Goal: Information Seeking & Learning: Learn about a topic

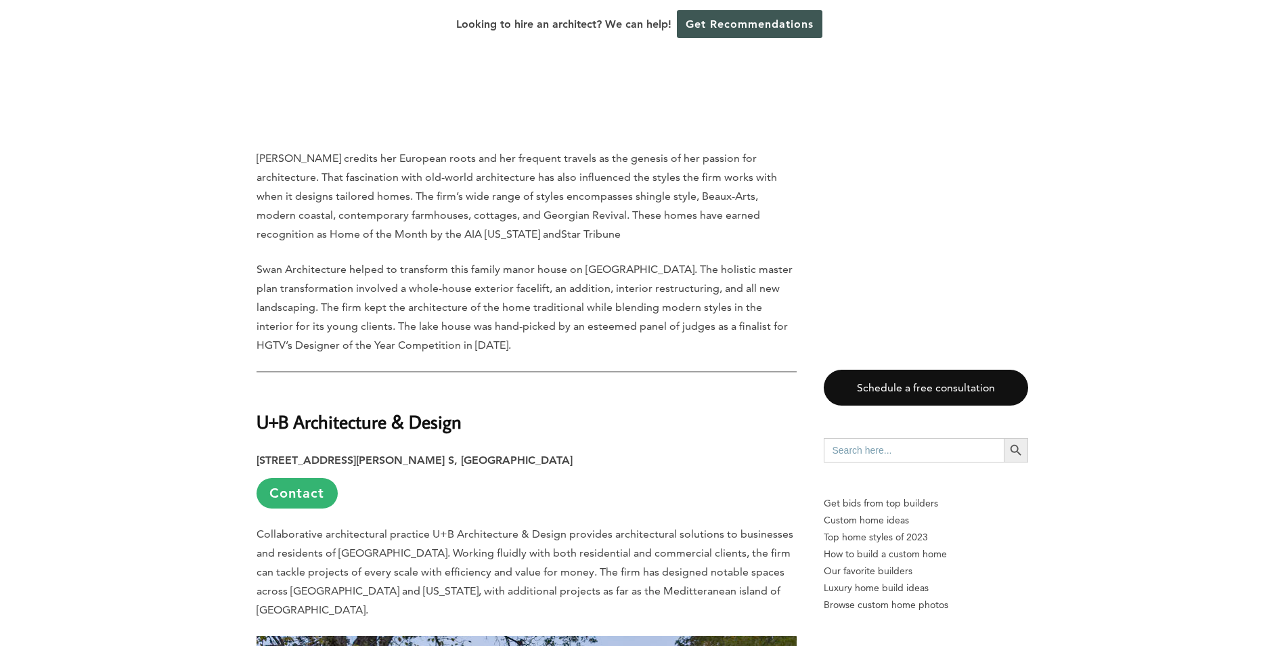
scroll to position [12587, 0]
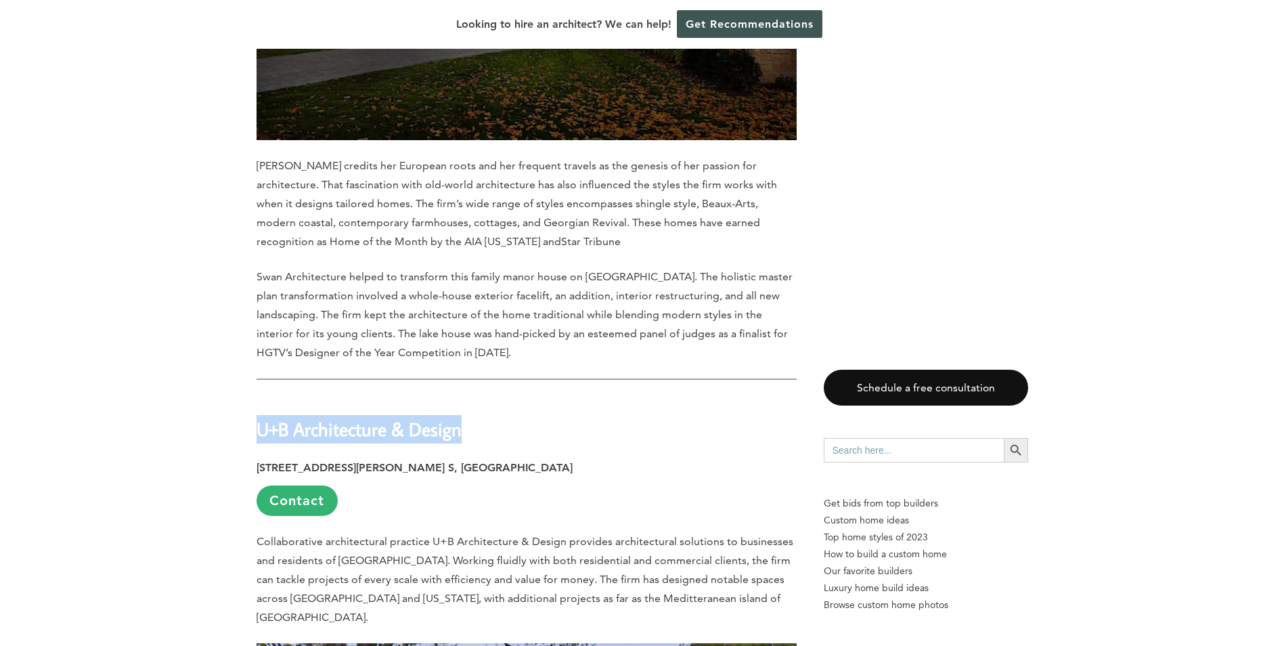
drag, startPoint x: 456, startPoint y: 238, endPoint x: 245, endPoint y: 238, distance: 211.1
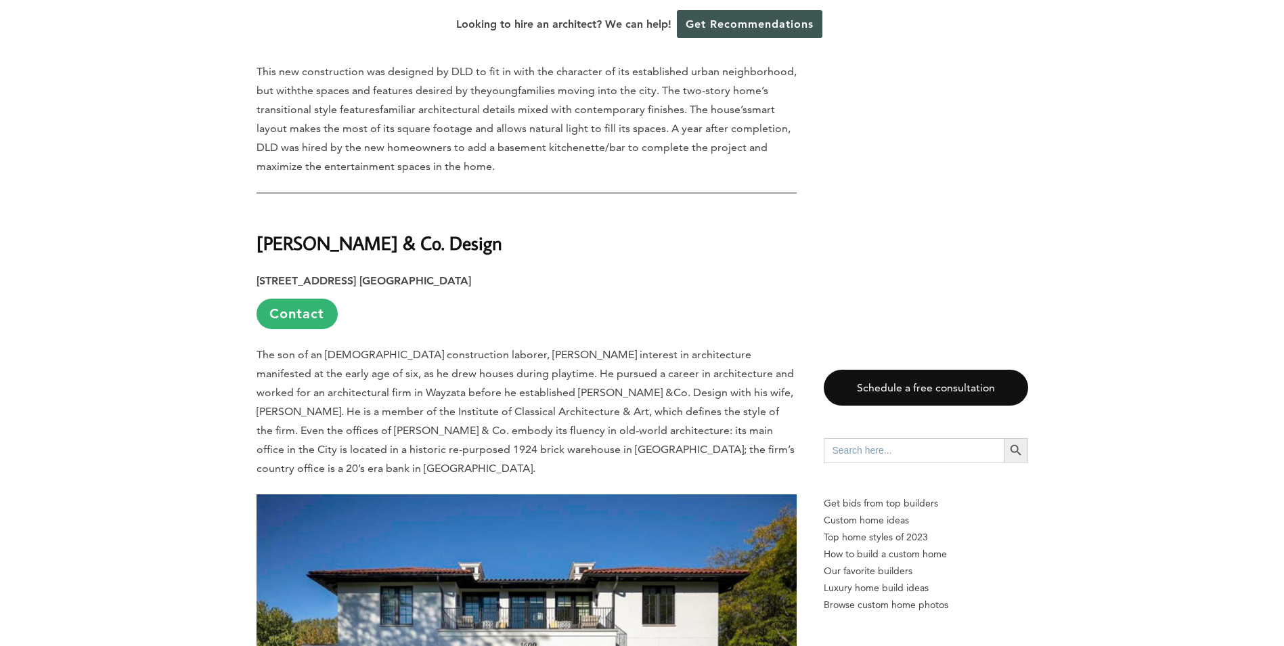
scroll to position [7579, 0]
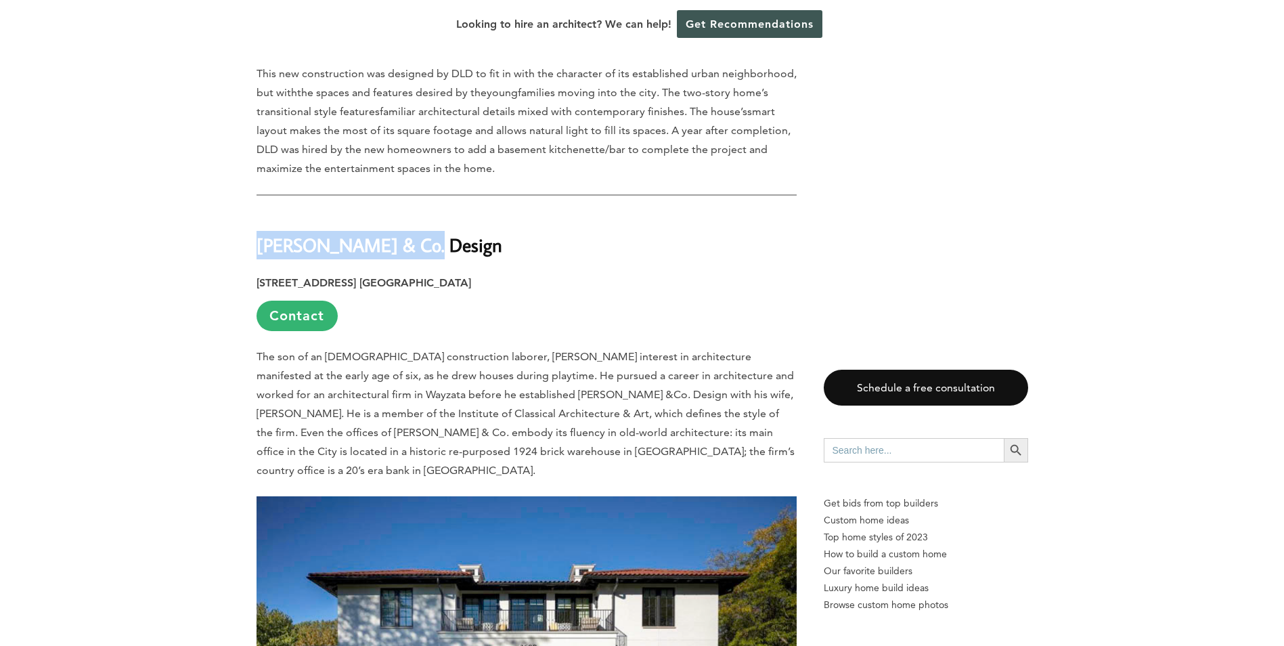
drag, startPoint x: 422, startPoint y: 131, endPoint x: 262, endPoint y: 133, distance: 160.4
click at [262, 212] on h2 "[PERSON_NAME] & Co. Design" at bounding box center [526, 235] width 540 height 47
copy strong "[PERSON_NAME] & Co. Design"
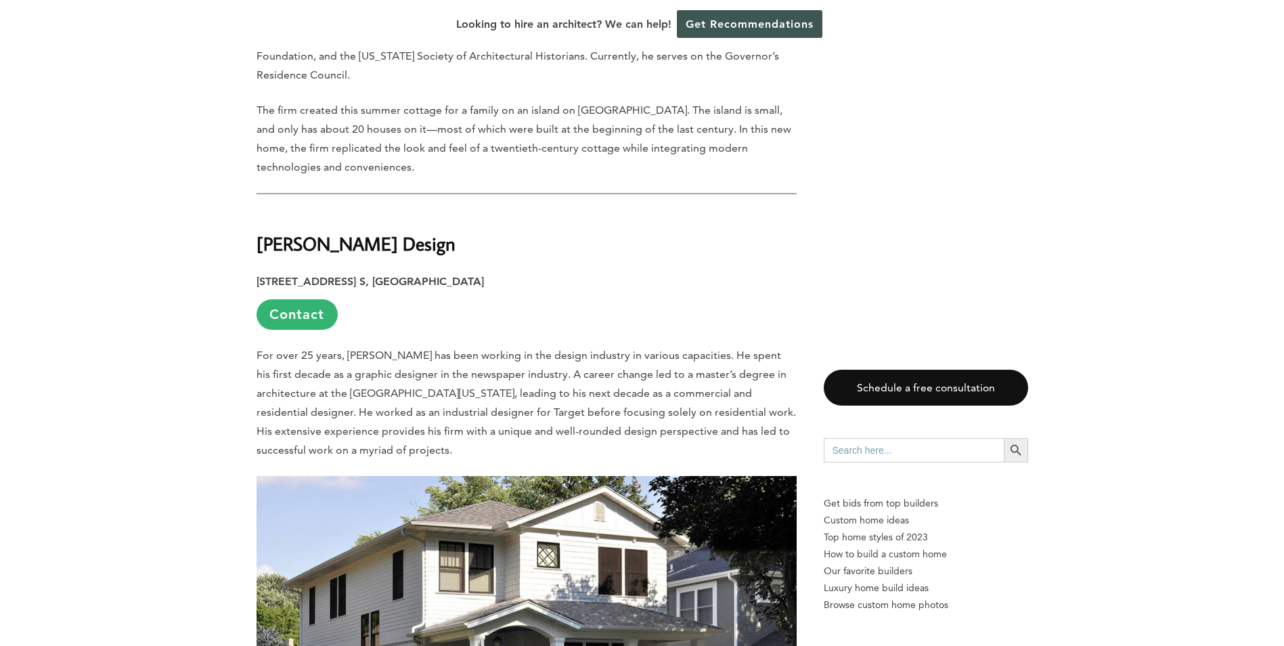
scroll to position [6700, 0]
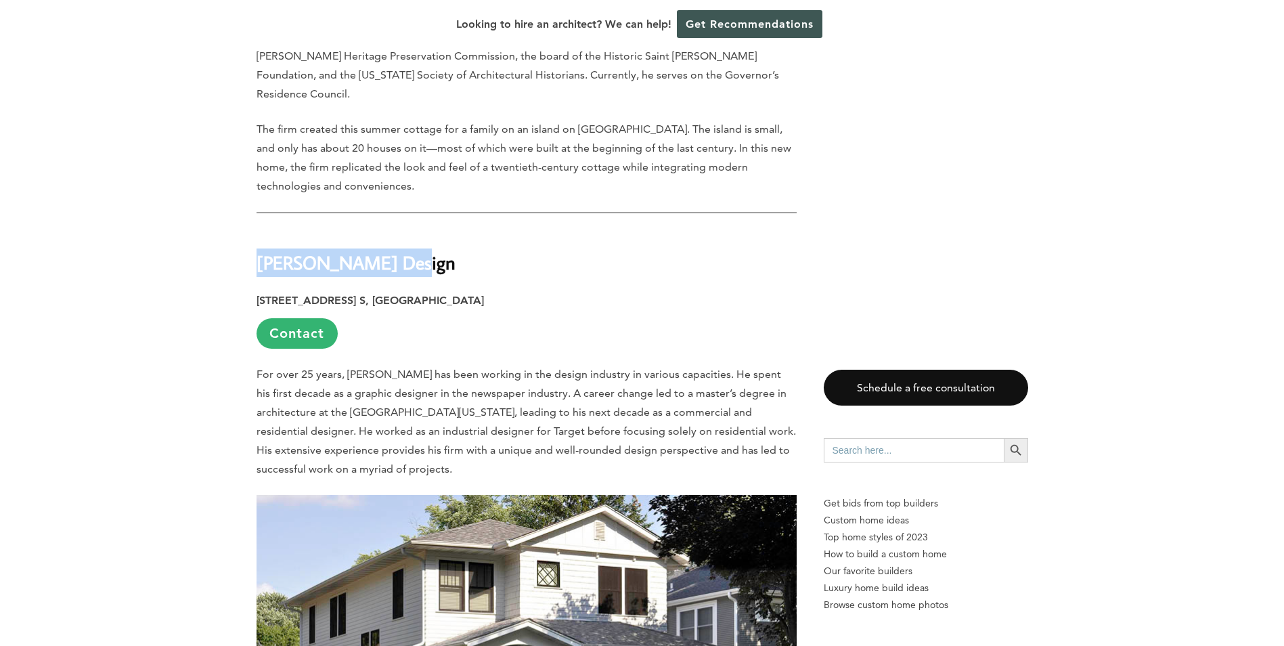
drag, startPoint x: 401, startPoint y: 168, endPoint x: 261, endPoint y: 173, distance: 139.5
click at [261, 229] on h2 "[PERSON_NAME] Design" at bounding box center [526, 252] width 540 height 47
copy strong "[PERSON_NAME] Design"
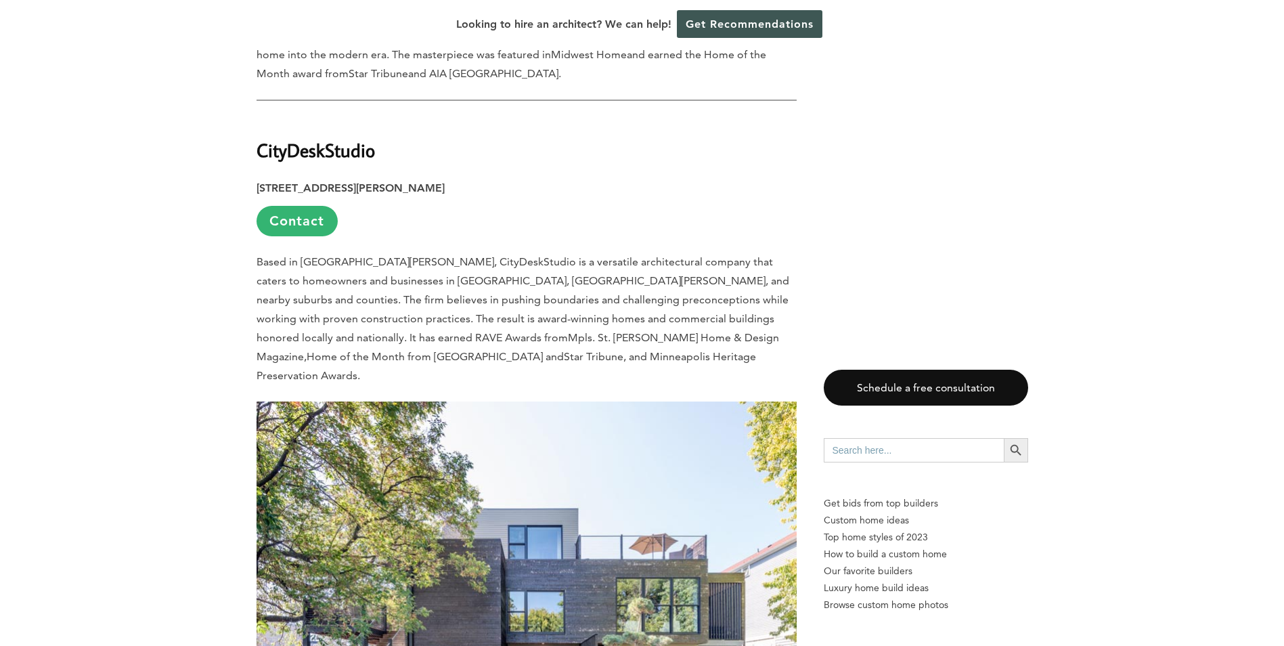
scroll to position [5008, 0]
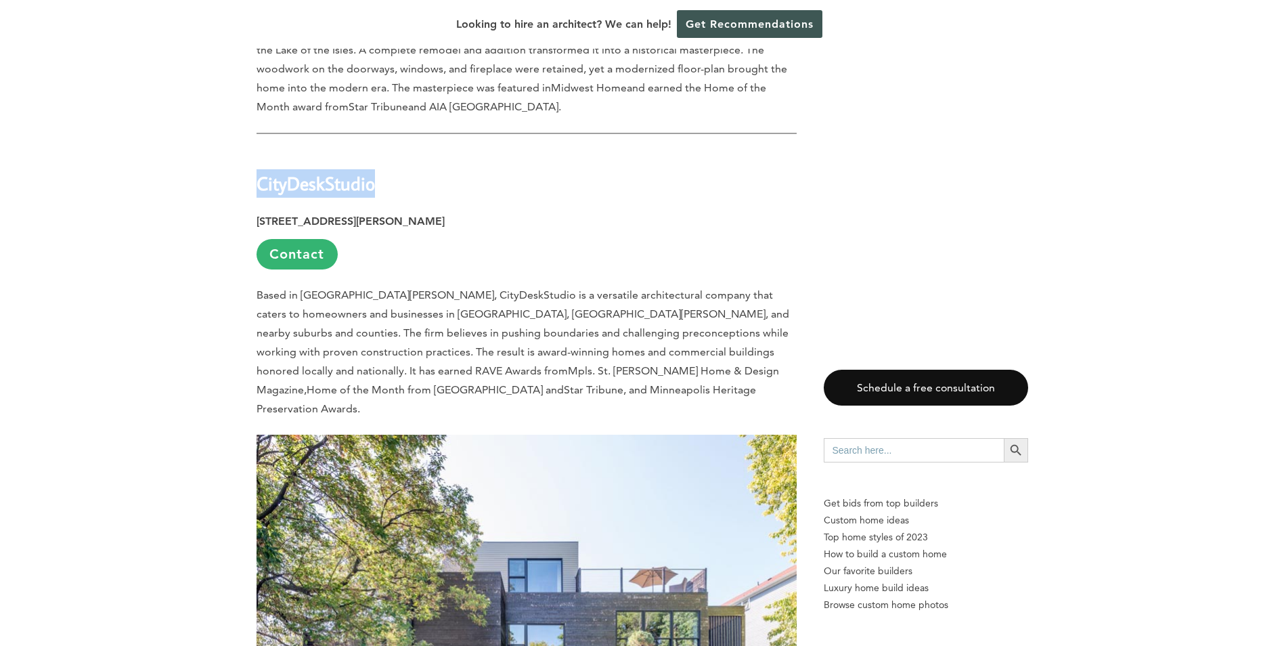
drag, startPoint x: 381, startPoint y: 129, endPoint x: 257, endPoint y: 117, distance: 124.4
click at [257, 150] on h2 "CityDeskStudio" at bounding box center [526, 173] width 540 height 47
copy strong "CityDeskStudio"
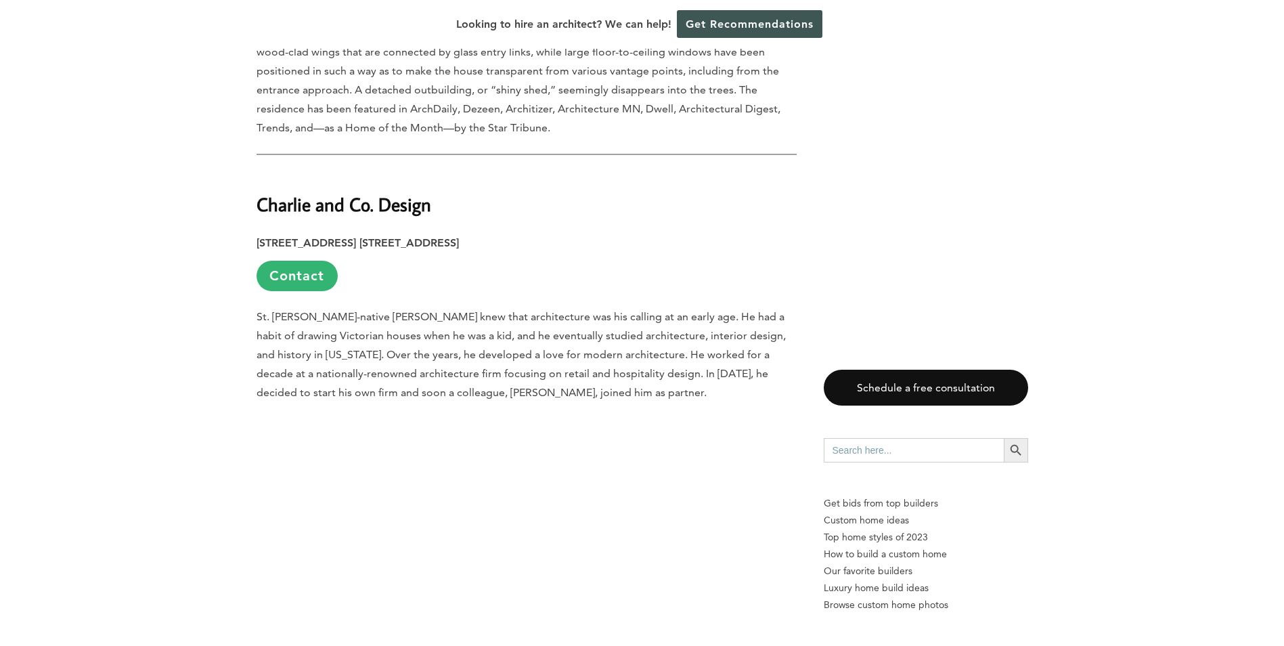
scroll to position [3248, 0]
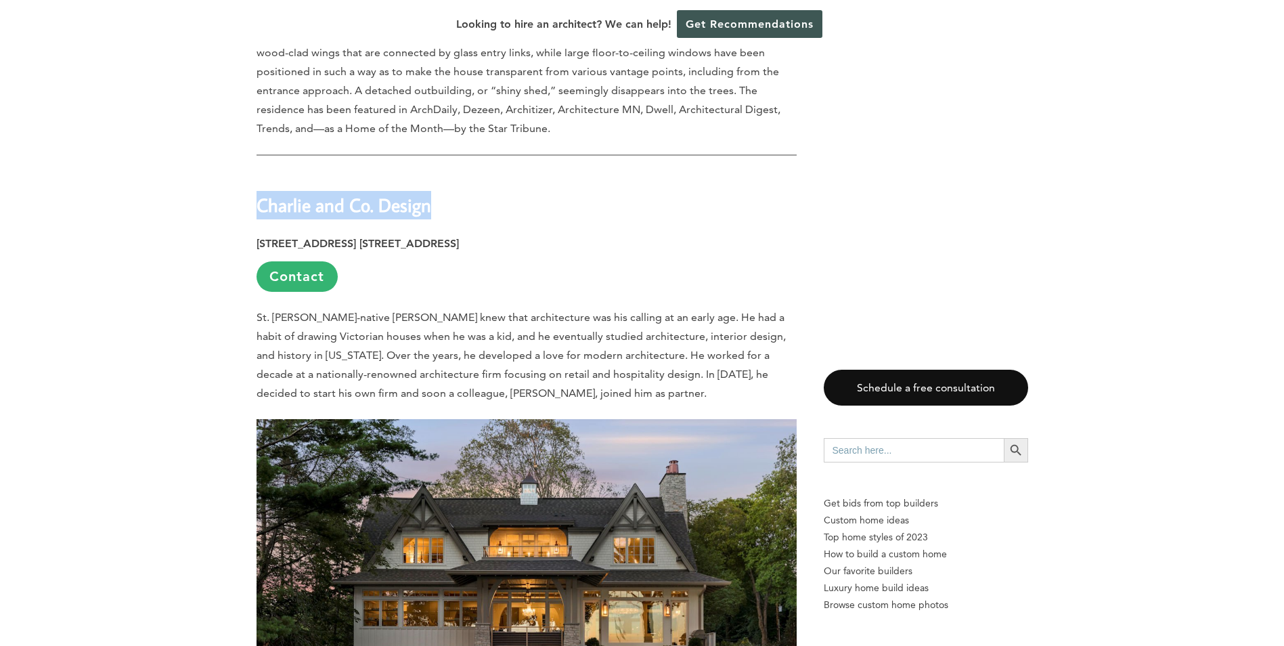
drag, startPoint x: 425, startPoint y: 173, endPoint x: 253, endPoint y: 174, distance: 171.9
copy strong "Charlie and Co. Design"
